Goal: Use online tool/utility: Use online tool/utility

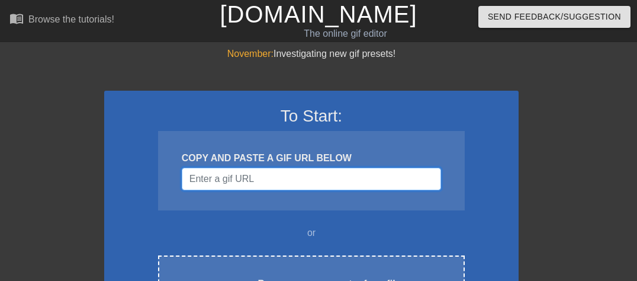
click at [282, 183] on input "Username" at bounding box center [311, 179] width 259 height 23
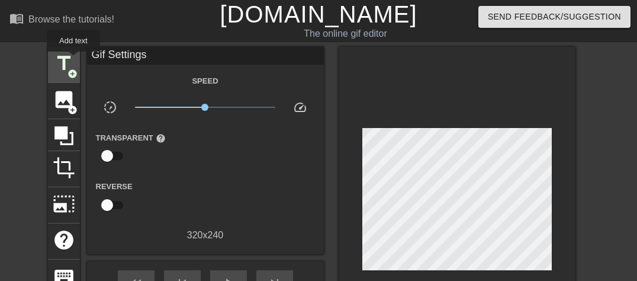
click at [73, 60] on span "title" at bounding box center [64, 63] width 23 height 23
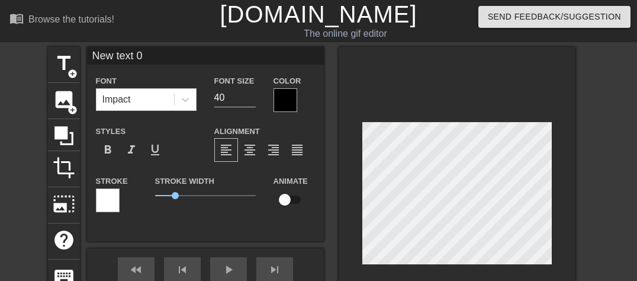
click at [172, 52] on input "New text 0" at bounding box center [205, 56] width 237 height 18
type input "N"
type input "NO NIIN OONKI NOSTANU!"
type input "30"
click at [249, 99] on input "30" at bounding box center [234, 97] width 41 height 19
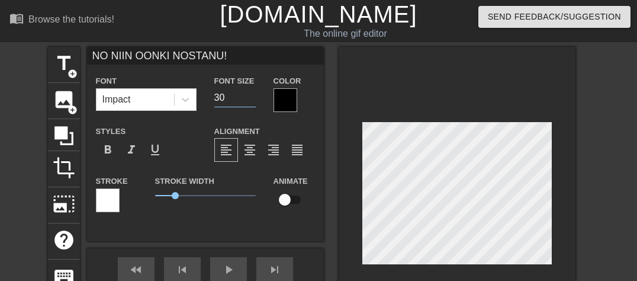
click at [286, 100] on div at bounding box center [286, 100] width 24 height 24
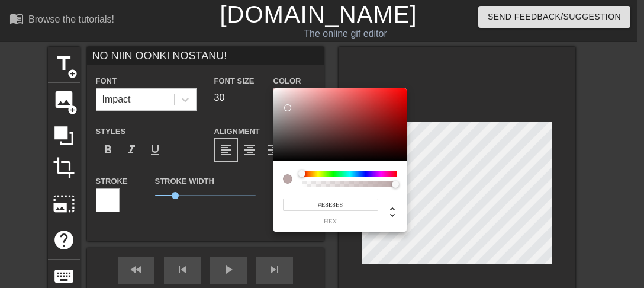
type input "#FFFFFF"
drag, startPoint x: 288, startPoint y: 108, endPoint x: 228, endPoint y: 65, distance: 73.8
click at [228, 65] on div "#FFFFFF hex" at bounding box center [322, 144] width 644 height 288
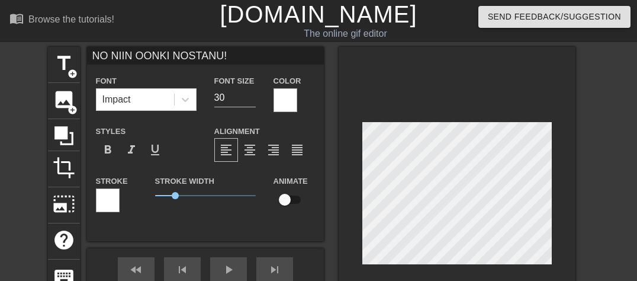
click at [106, 193] on div at bounding box center [108, 200] width 24 height 24
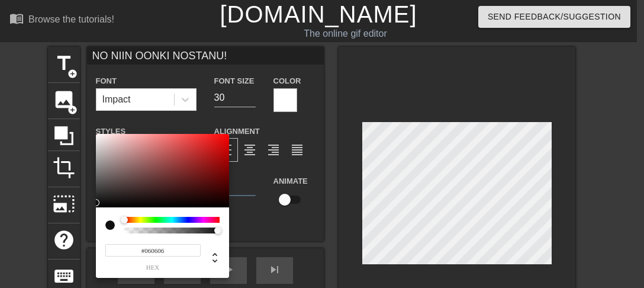
type input "#000000"
drag, startPoint x: 107, startPoint y: 181, endPoint x: 83, endPoint y: 218, distance: 43.7
click at [83, 218] on div "#000000 hex" at bounding box center [322, 144] width 644 height 288
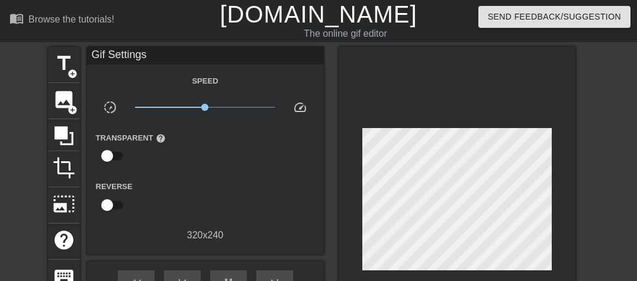
click at [543, 88] on div at bounding box center [457, 202] width 237 height 311
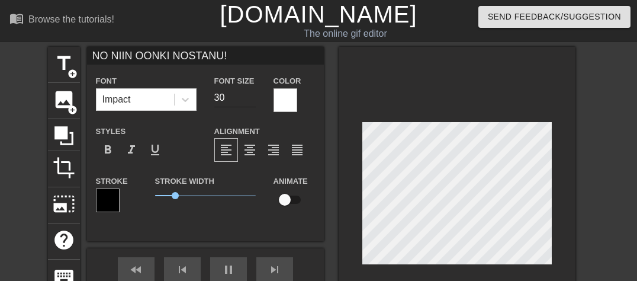
type input "70"
type input "31"
click at [248, 93] on input "31" at bounding box center [234, 97] width 41 height 19
type input "70"
type input "32"
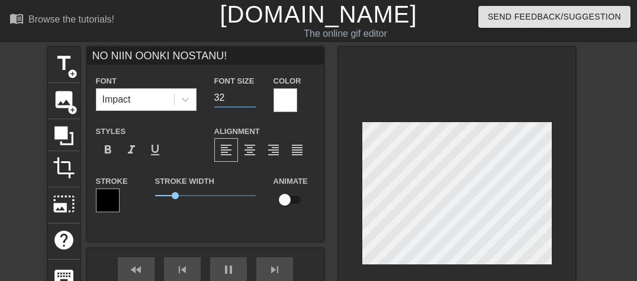
type input "60"
type input "32"
click at [248, 93] on input "32" at bounding box center [234, 97] width 41 height 19
type input "70"
type input "33"
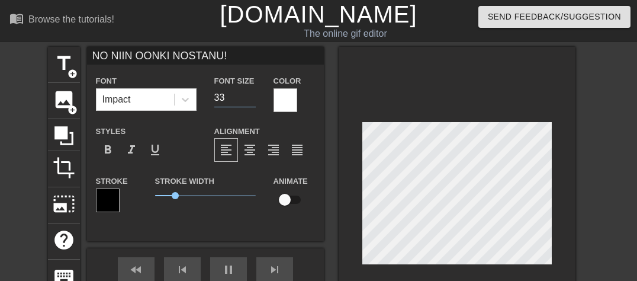
click at [248, 93] on input "33" at bounding box center [234, 97] width 41 height 19
click at [328, 159] on div "title add_circle image add_circle crop photo_size_select_large help keyboard NO…" at bounding box center [312, 196] width 528 height 298
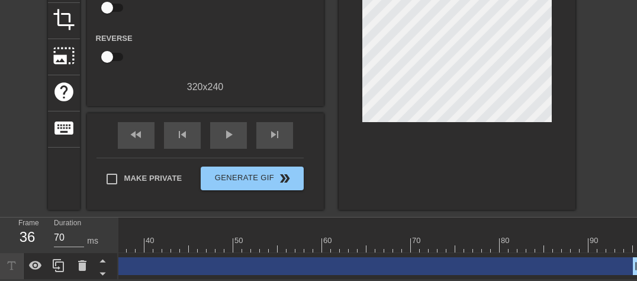
scroll to position [0, 321]
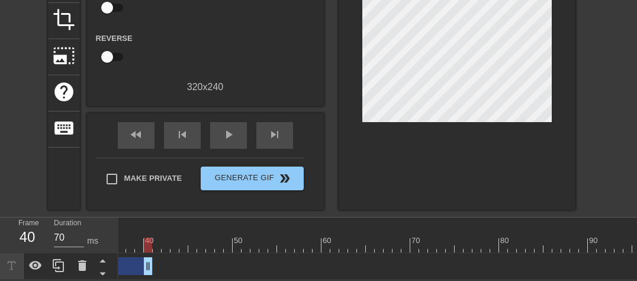
drag, startPoint x: 634, startPoint y: 261, endPoint x: 145, endPoint y: 280, distance: 490.2
click at [145, 280] on html "menu_book Browse the tutorials! [DOMAIN_NAME] The online gif editor Send Feedba…" at bounding box center [318, 66] width 637 height 428
drag, startPoint x: 143, startPoint y: 254, endPoint x: 130, endPoint y: 256, distance: 12.7
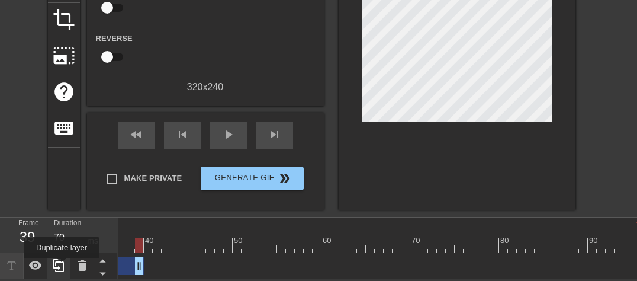
click at [62, 267] on icon at bounding box center [58, 265] width 11 height 13
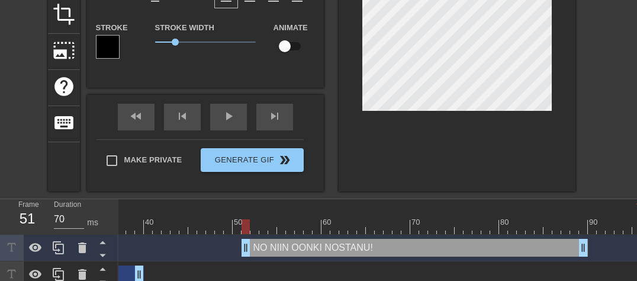
type input "60"
drag, startPoint x: 126, startPoint y: 251, endPoint x: 557, endPoint y: 222, distance: 432.7
click at [557, 222] on div "10 20 30 40 50 60 70 80 90 NO NIIN OONKI NOSTANU! drag_handle drag_handle NO NI…" at bounding box center [377, 243] width 519 height 89
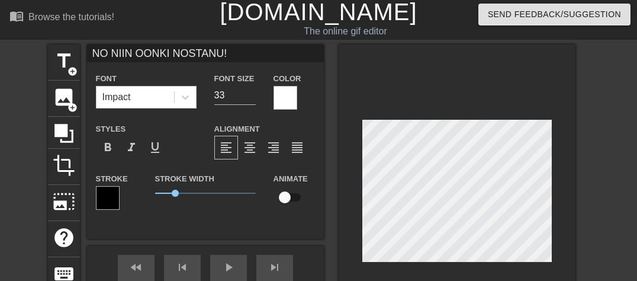
scroll to position [0, 0]
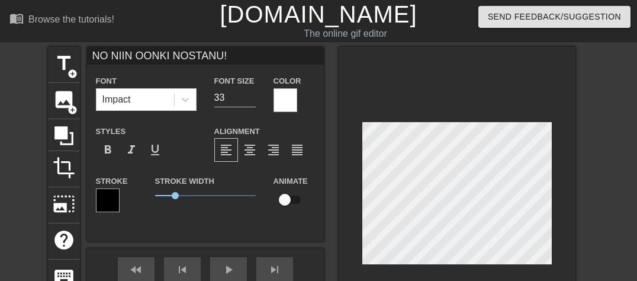
click at [236, 50] on input "NO NIIN OONKI NOSTANU!" at bounding box center [205, 56] width 237 height 18
type input "N"
type input "PENIS"
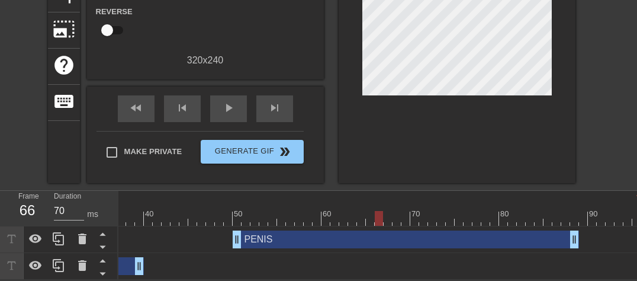
scroll to position [180, 0]
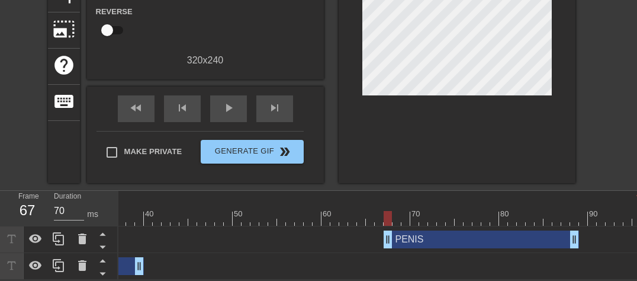
drag, startPoint x: 235, startPoint y: 229, endPoint x: 385, endPoint y: 222, distance: 150.6
click at [385, 226] on div "PENIS drag_handle drag_handle" at bounding box center [219, 239] width 844 height 27
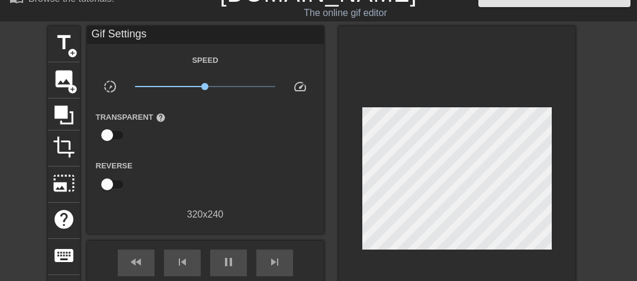
scroll to position [20, 0]
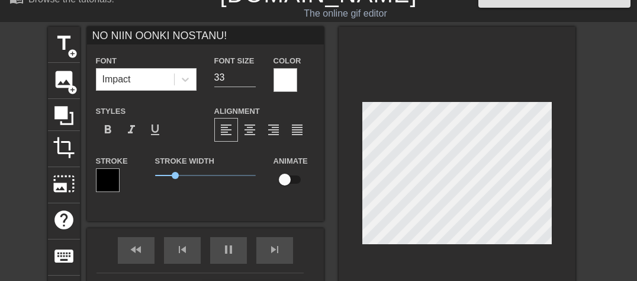
click at [580, 188] on div "title add_circle image add_circle crop photo_size_select_large help keyboard NO…" at bounding box center [318, 176] width 637 height 298
click at [577, 235] on div "title add_circle image add_circle crop photo_size_select_large help keyboard PE…" at bounding box center [318, 176] width 637 height 298
type input "70"
type input "32"
click at [251, 78] on input "32" at bounding box center [234, 77] width 41 height 19
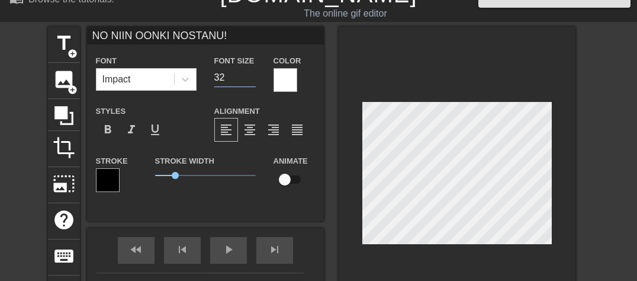
click at [595, 146] on div "title add_circle image add_circle crop photo_size_select_large help keyboard NO…" at bounding box center [318, 176] width 637 height 298
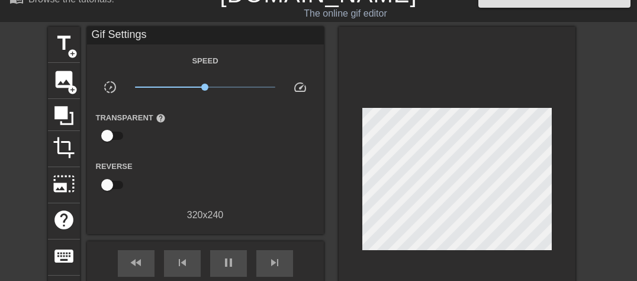
type input "70"
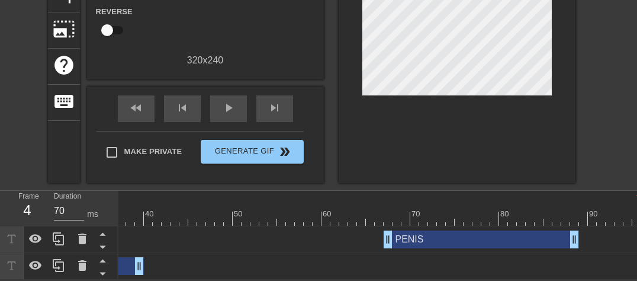
scroll to position [180, 0]
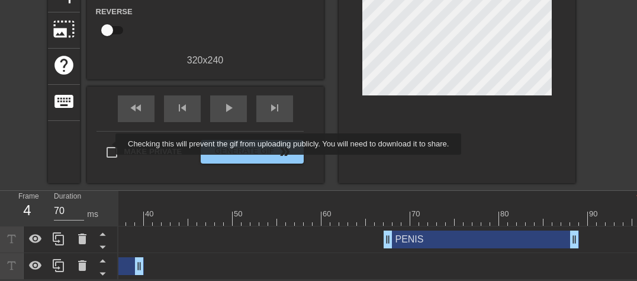
click at [108, 144] on input "Make Private" at bounding box center [112, 152] width 25 height 25
checkbox input "true"
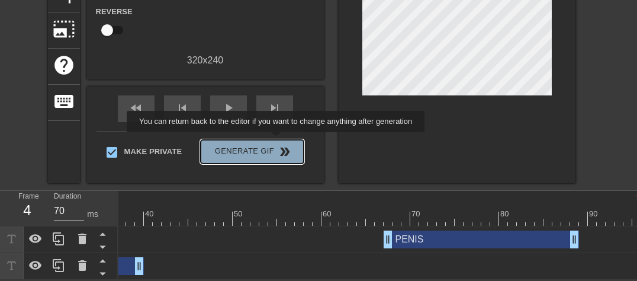
click at [277, 145] on span "Generate Gif double_arrow" at bounding box center [252, 152] width 93 height 14
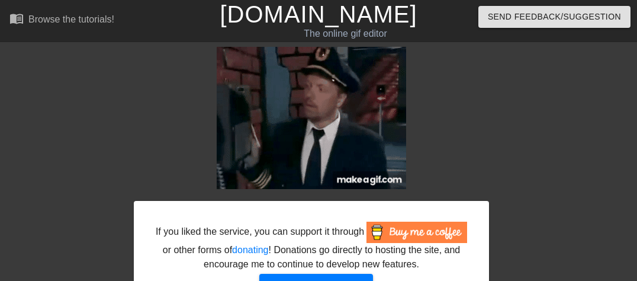
click at [307, 21] on link "[DOMAIN_NAME]" at bounding box center [318, 14] width 197 height 26
